Goal: Task Accomplishment & Management: Manage account settings

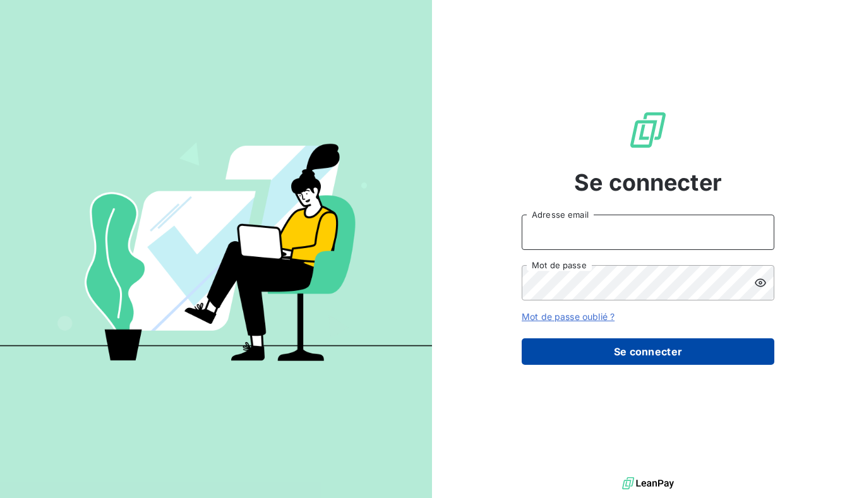
type input "[PERSON_NAME][EMAIL_ADDRESS][DOMAIN_NAME]"
click at [642, 357] on button "Se connecter" at bounding box center [648, 351] width 253 height 27
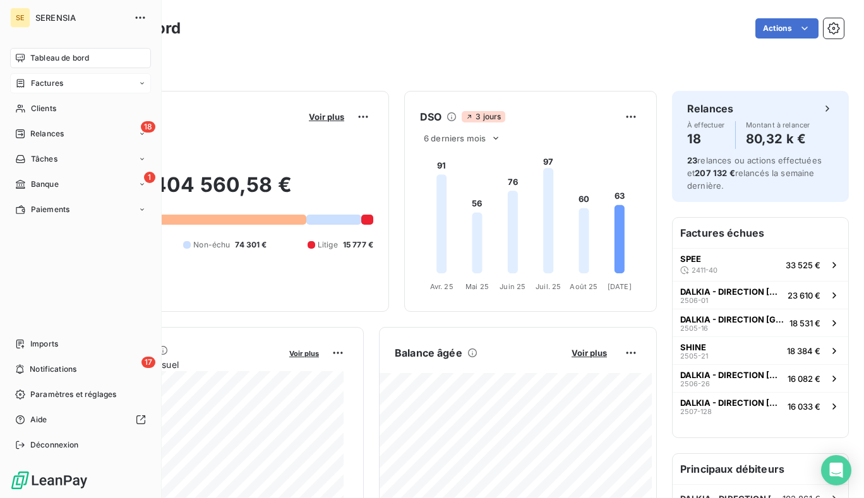
click at [54, 90] on div "Factures" at bounding box center [80, 83] width 141 height 20
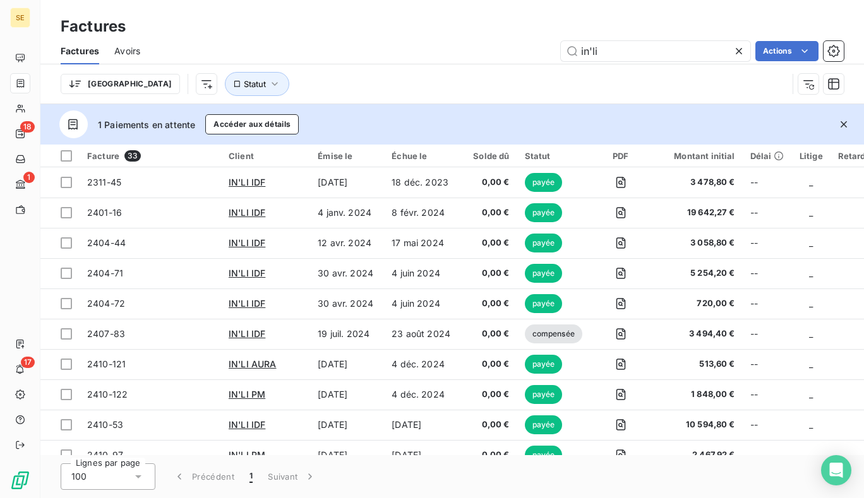
type input "in'li"
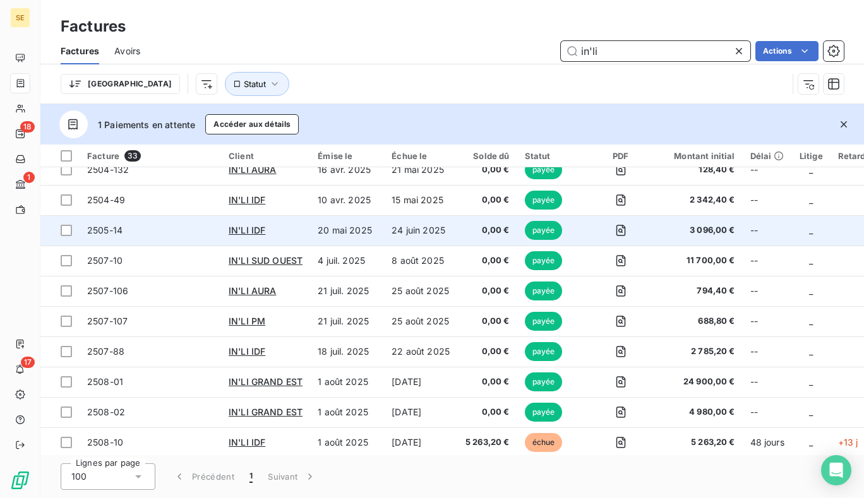
scroll to position [717, 0]
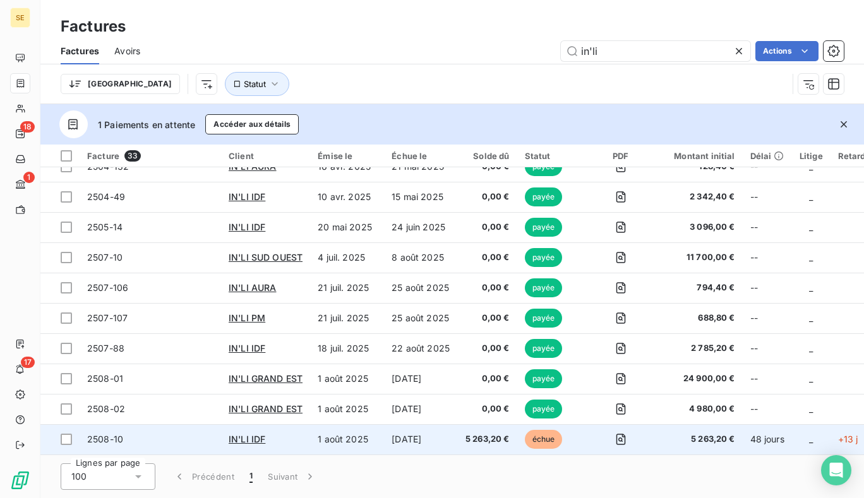
click at [424, 440] on td "[DATE]" at bounding box center [421, 439] width 74 height 30
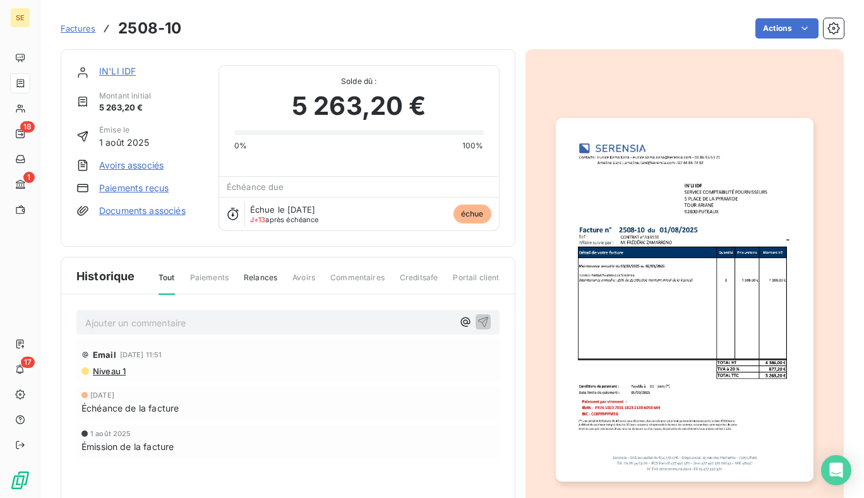
click at [142, 189] on link "Paiements reçus" at bounding box center [133, 188] width 69 height 13
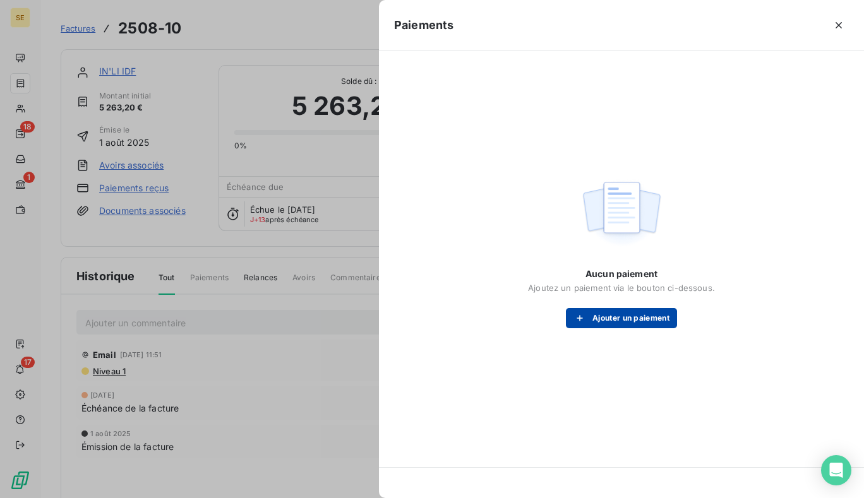
click at [656, 326] on button "Ajouter un paiement" at bounding box center [621, 318] width 111 height 20
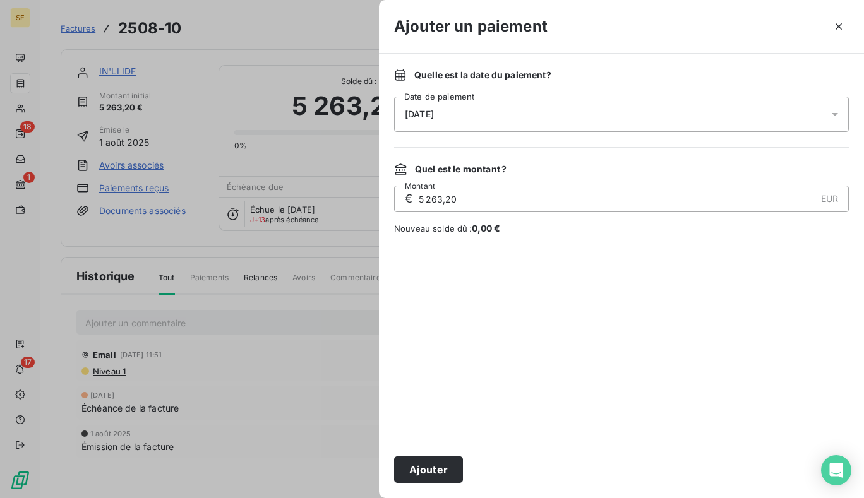
click at [784, 112] on div "[DATE]" at bounding box center [621, 114] width 455 height 35
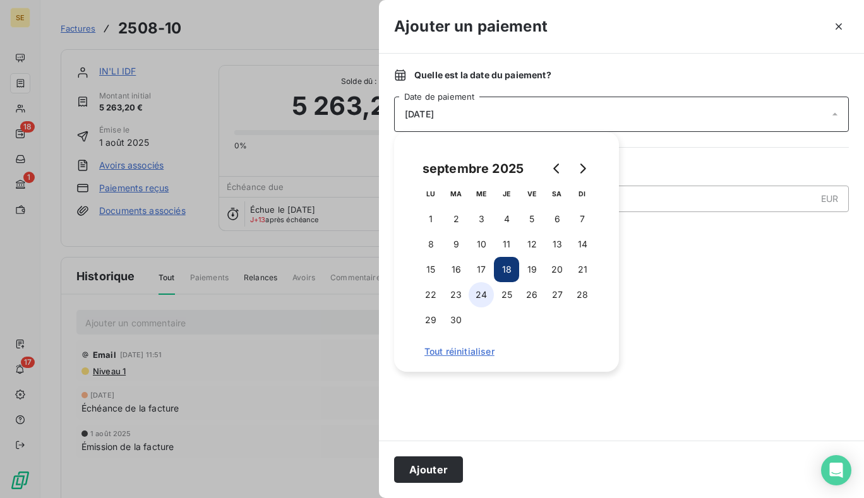
click at [485, 297] on button "24" at bounding box center [481, 294] width 25 height 25
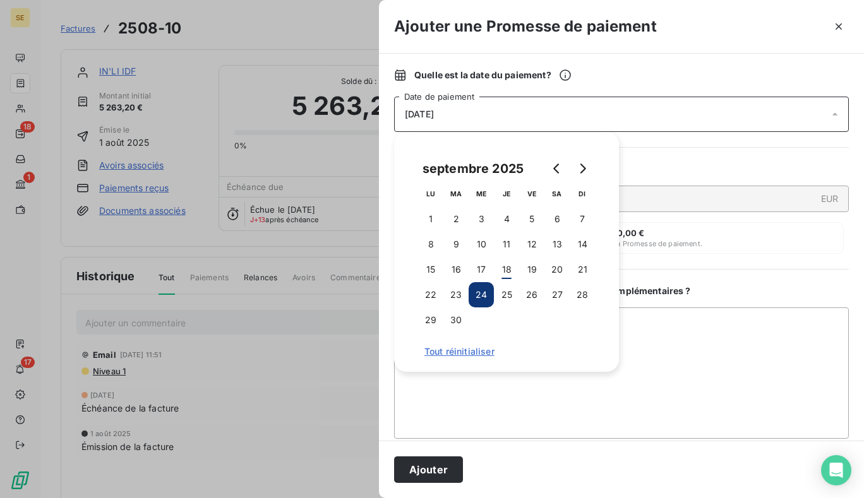
click at [761, 146] on div "Quelle est la date du paiement ? [DATE] Date de paiement Quel est le montant ? …" at bounding box center [621, 247] width 485 height 387
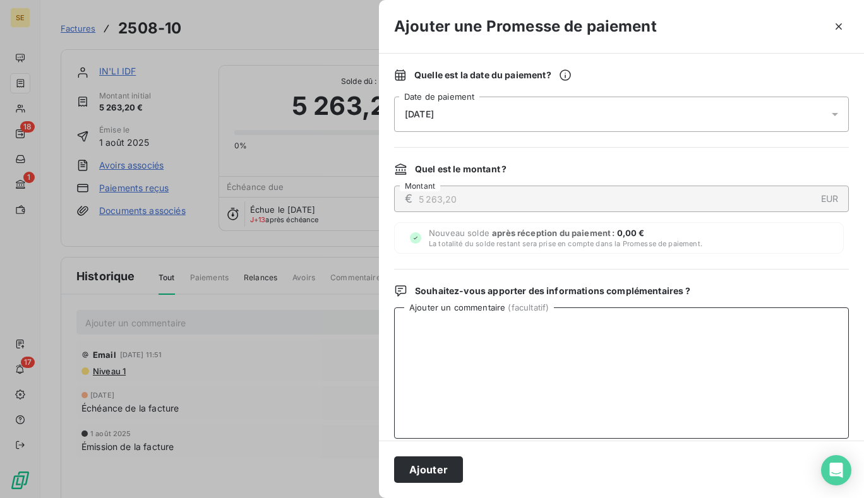
click at [615, 352] on textarea "Ajouter un commentaire ( facultatif )" at bounding box center [621, 373] width 455 height 131
type textarea "Avis de virement le [DATE]"
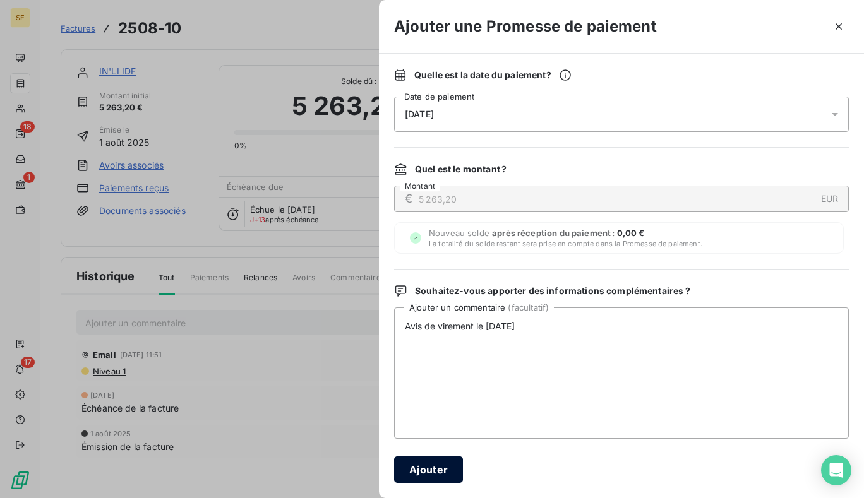
click at [436, 470] on button "Ajouter" at bounding box center [428, 470] width 69 height 27
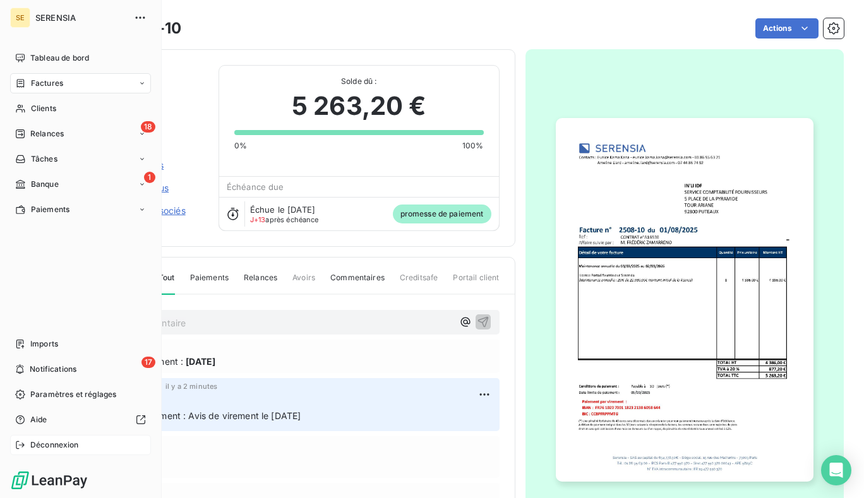
click at [55, 447] on span "Déconnexion" at bounding box center [54, 445] width 49 height 11
